Goal: Navigation & Orientation: Find specific page/section

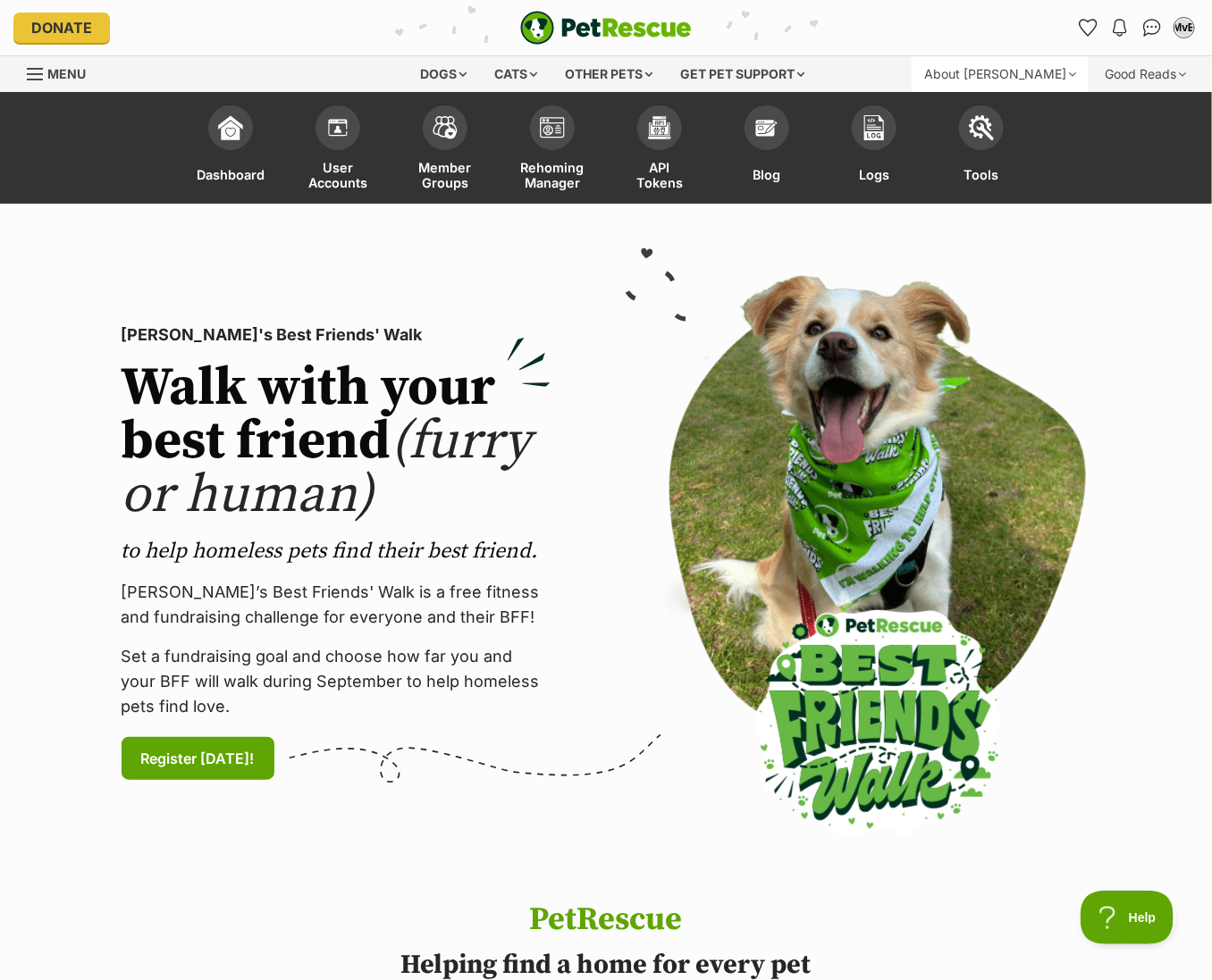
click at [1054, 86] on div "About [PERSON_NAME]" at bounding box center [1000, 75] width 177 height 36
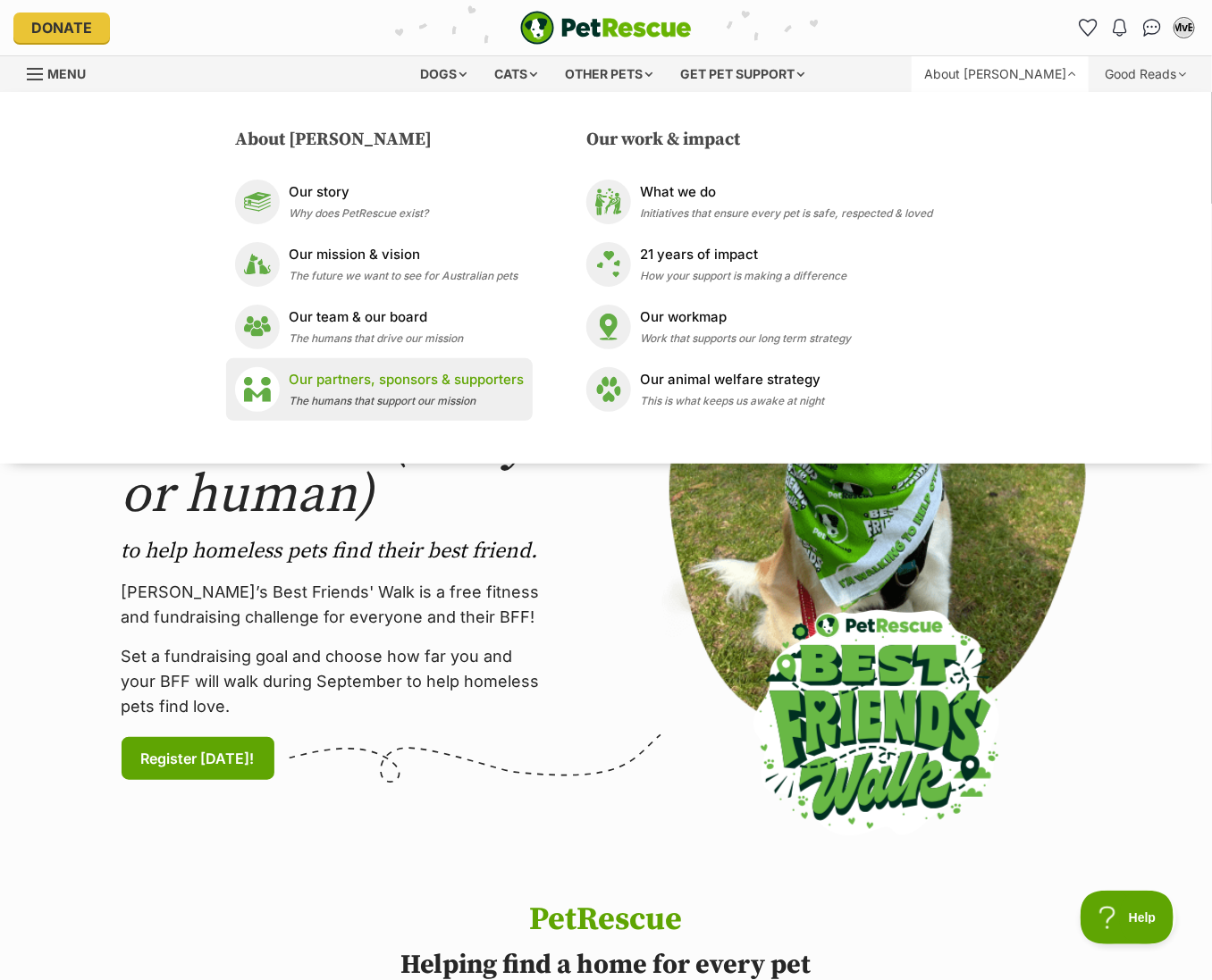
click at [482, 384] on p "Our partners, sponsors & supporters" at bounding box center [406, 380] width 235 height 21
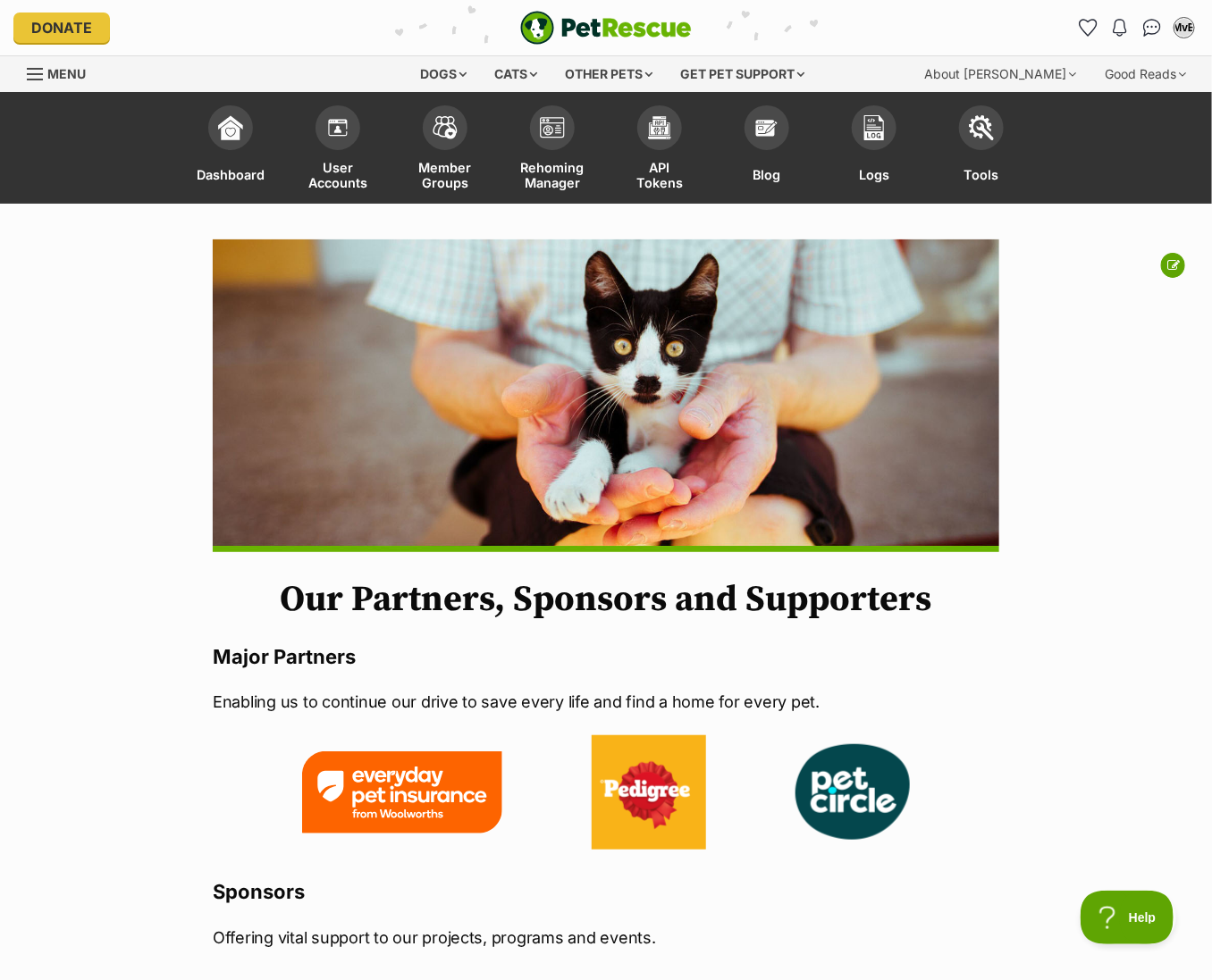
click at [409, 779] on img at bounding box center [402, 793] width 201 height 82
